Goal: Find specific page/section: Find specific page/section

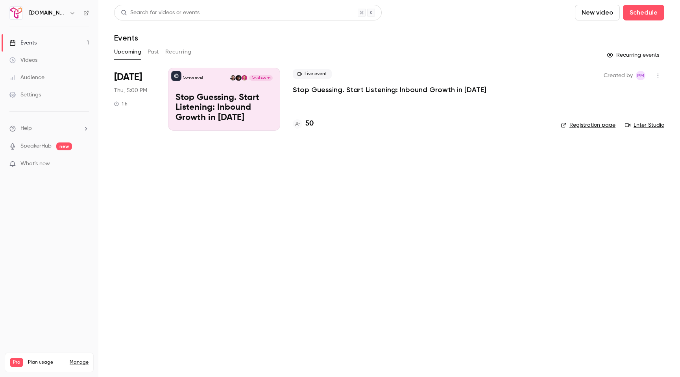
click at [181, 109] on p "Stop Guessing. Start Listening: Inbound Growth in [DATE]" at bounding box center [223, 108] width 97 height 30
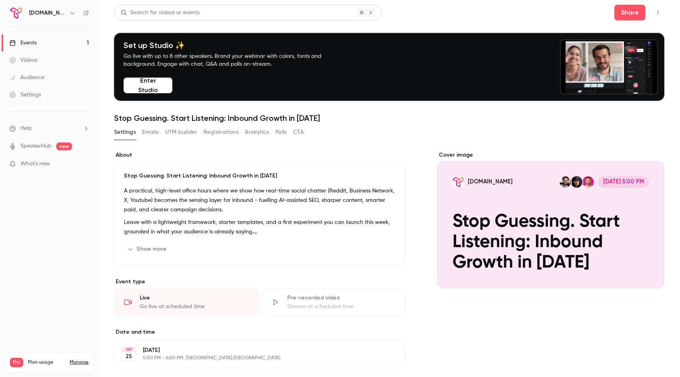
click at [40, 81] on link "Audience" at bounding box center [49, 77] width 98 height 17
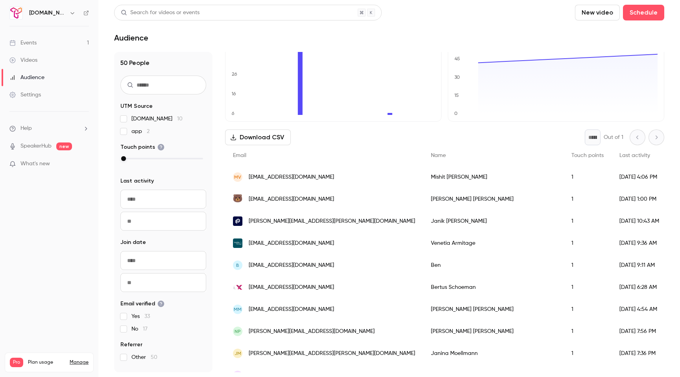
click at [423, 242] on div "[PERSON_NAME]" at bounding box center [493, 243] width 140 height 22
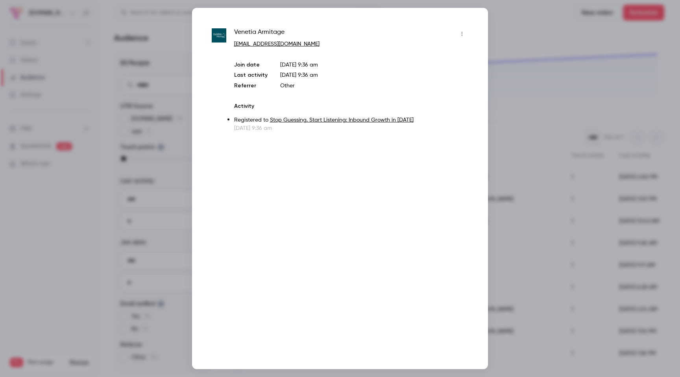
click at [495, 218] on div at bounding box center [340, 188] width 680 height 377
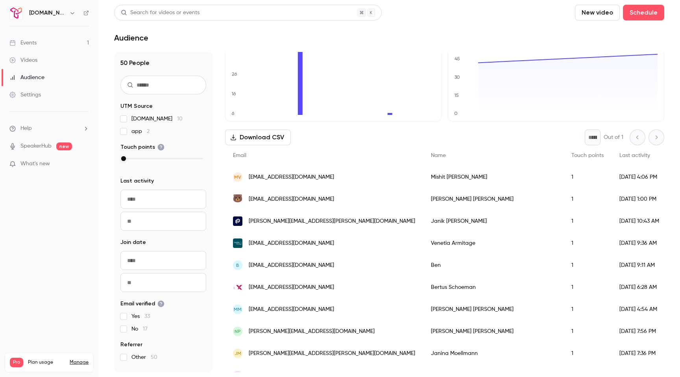
click at [63, 44] on link "Events 1" at bounding box center [49, 42] width 98 height 17
